Goal: Browse casually

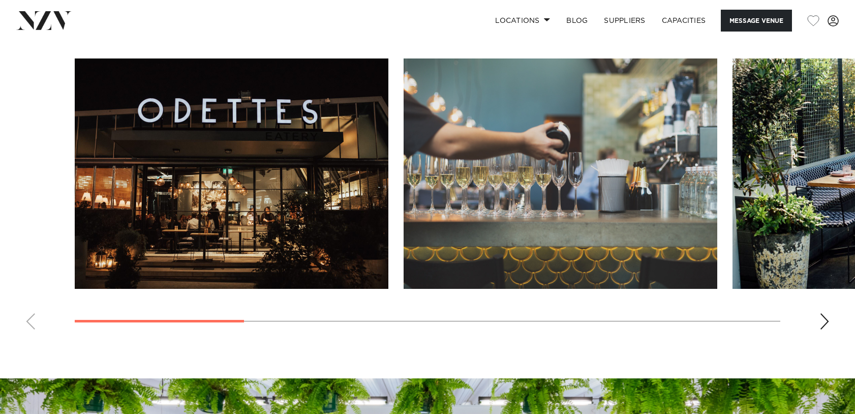
scroll to position [969, 0]
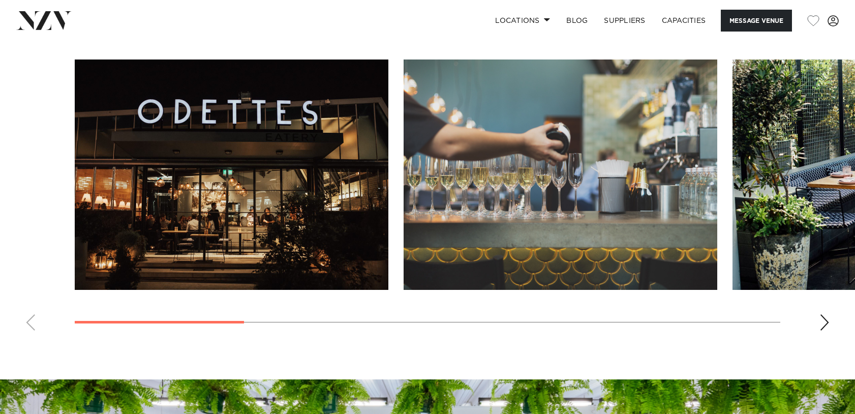
click at [823, 322] on div "Next slide" at bounding box center [825, 322] width 10 height 16
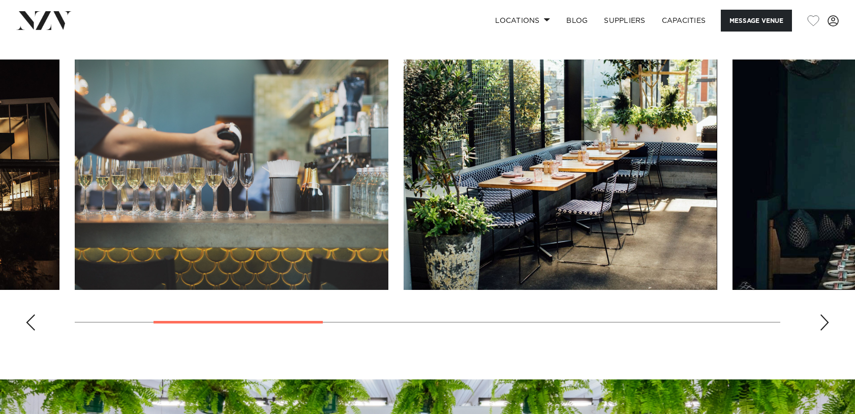
click at [823, 322] on div "Next slide" at bounding box center [825, 322] width 10 height 16
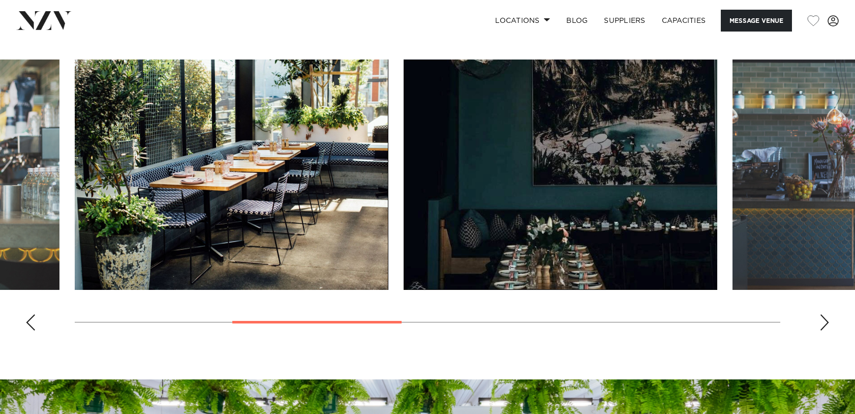
click at [823, 322] on div "Next slide" at bounding box center [825, 322] width 10 height 16
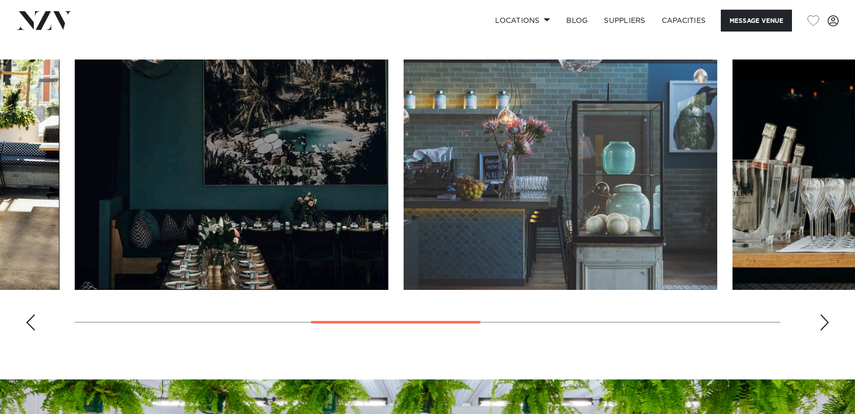
click at [823, 322] on div "Next slide" at bounding box center [825, 322] width 10 height 16
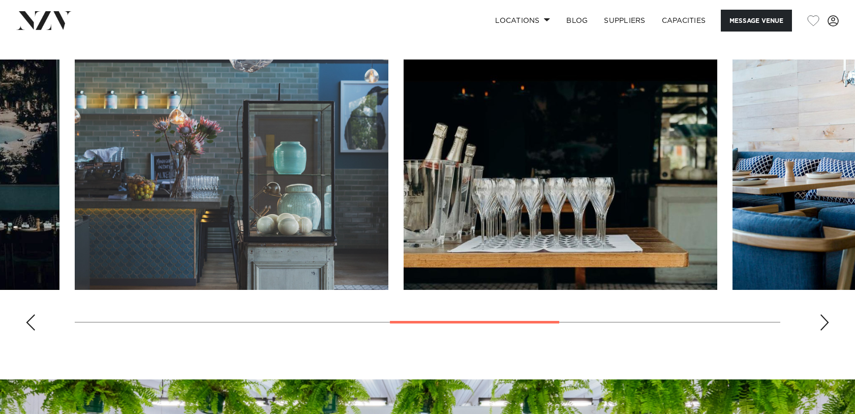
click at [823, 322] on div "Next slide" at bounding box center [825, 322] width 10 height 16
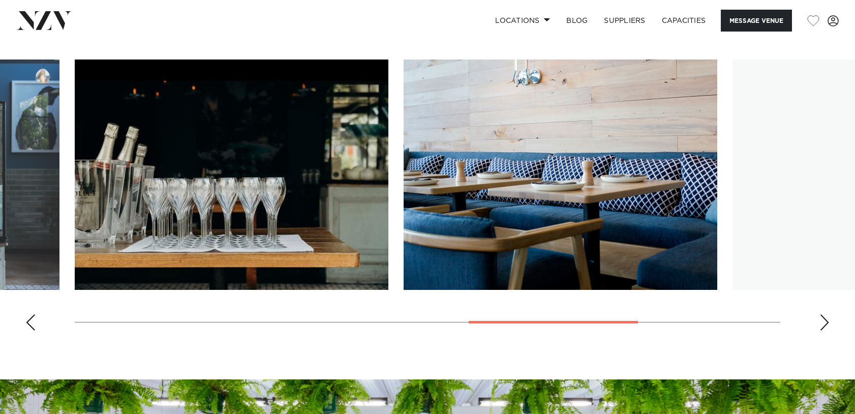
click at [823, 322] on div "Next slide" at bounding box center [825, 322] width 10 height 16
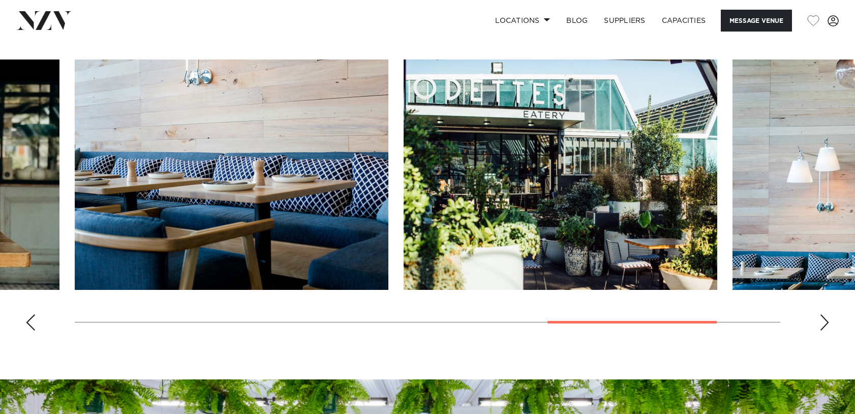
click at [823, 322] on div "Next slide" at bounding box center [825, 322] width 10 height 16
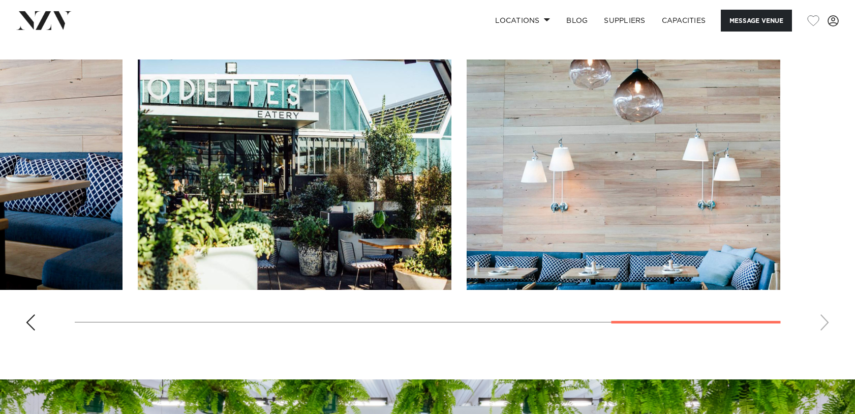
click at [823, 322] on swiper-container at bounding box center [427, 198] width 855 height 279
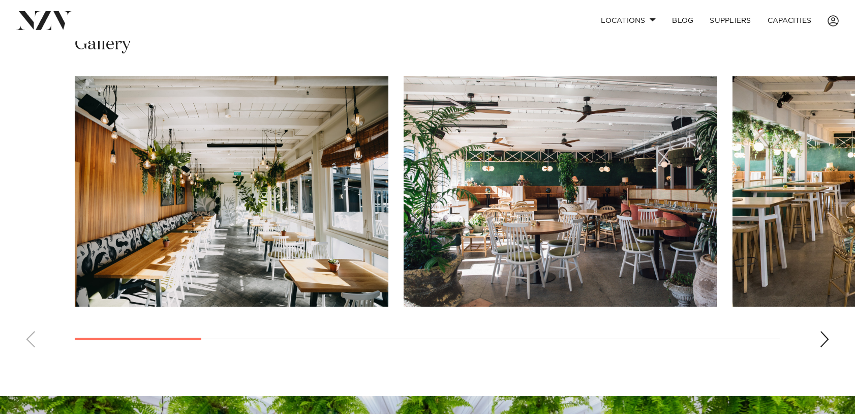
scroll to position [715, 0]
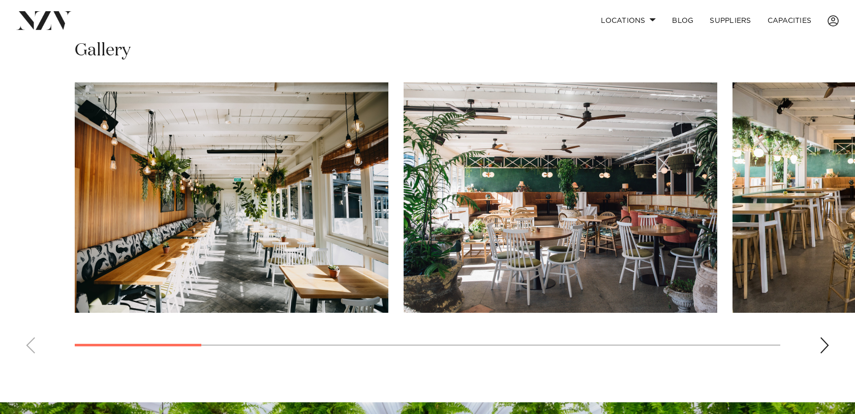
click at [23, 361] on swiper-container at bounding box center [427, 221] width 855 height 279
click at [28, 361] on swiper-container at bounding box center [427, 221] width 855 height 279
click at [37, 361] on swiper-container at bounding box center [427, 221] width 855 height 279
click at [826, 353] on div "Next slide" at bounding box center [825, 345] width 10 height 16
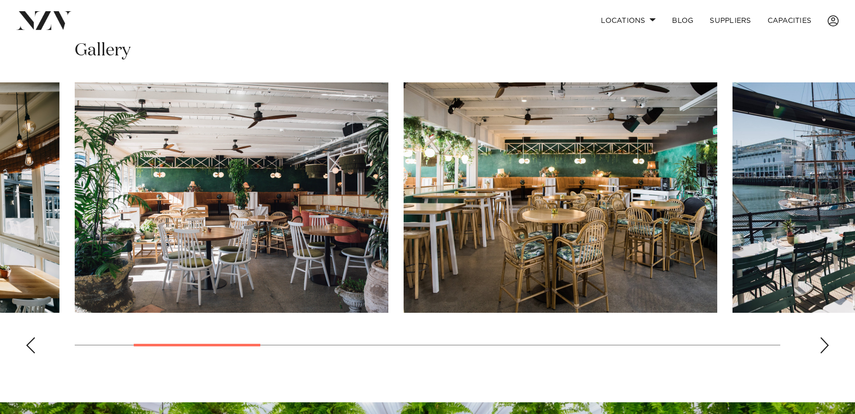
click at [826, 353] on div "Next slide" at bounding box center [825, 345] width 10 height 16
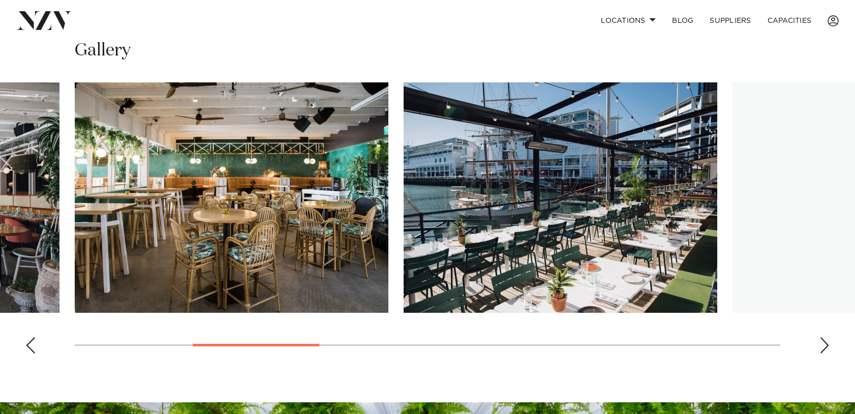
click at [826, 353] on div "Next slide" at bounding box center [825, 345] width 10 height 16
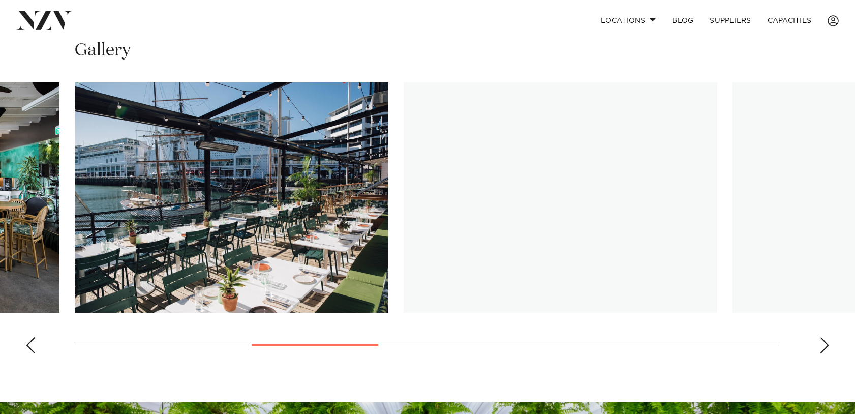
click at [826, 353] on div "Next slide" at bounding box center [825, 345] width 10 height 16
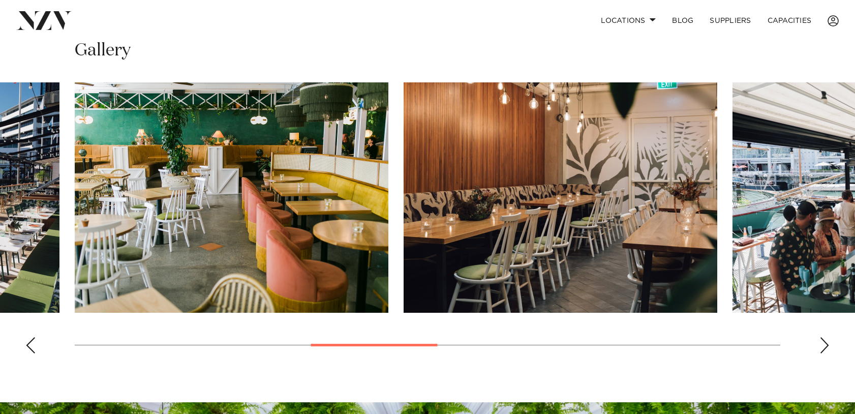
click at [826, 353] on div "Next slide" at bounding box center [825, 345] width 10 height 16
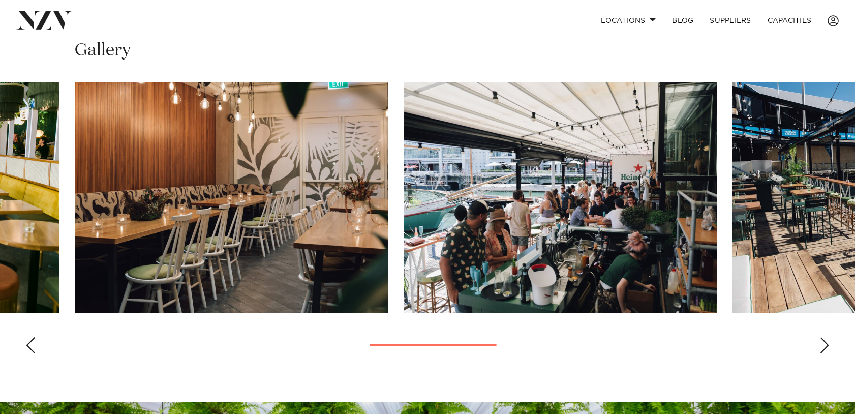
click at [826, 353] on div "Next slide" at bounding box center [825, 345] width 10 height 16
